Goal: Information Seeking & Learning: Learn about a topic

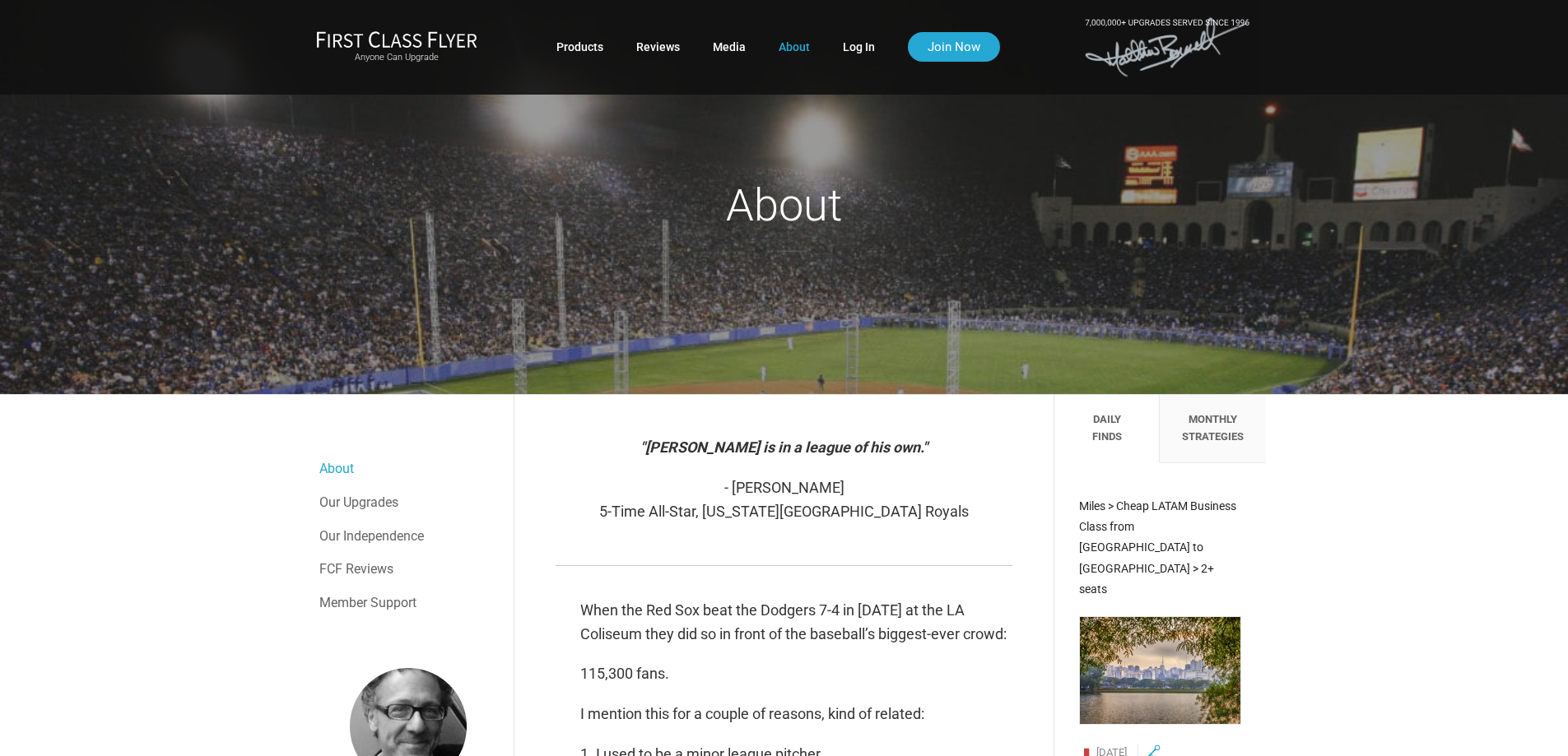
click at [1104, 433] on li "Daily Finds" at bounding box center [1107, 429] width 105 height 68
click at [1186, 431] on li "Monthly Strategies" at bounding box center [1212, 429] width 105 height 68
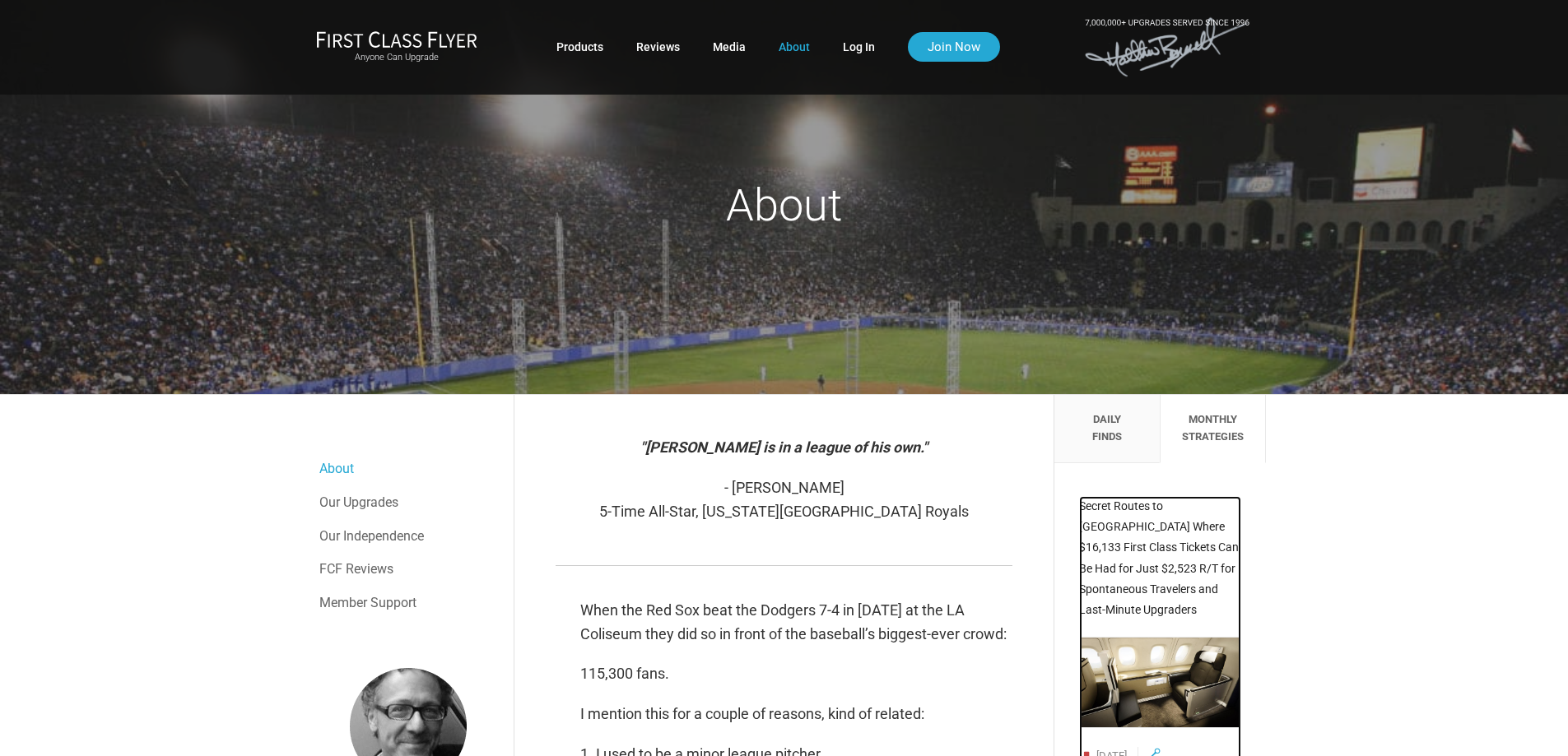
click at [1195, 570] on span "Secret Routes to [GEOGRAPHIC_DATA] Where $16,133 First Class Tickets Can Be Had…" at bounding box center [1160, 558] width 160 height 117
